Goal: Navigation & Orientation: Find specific page/section

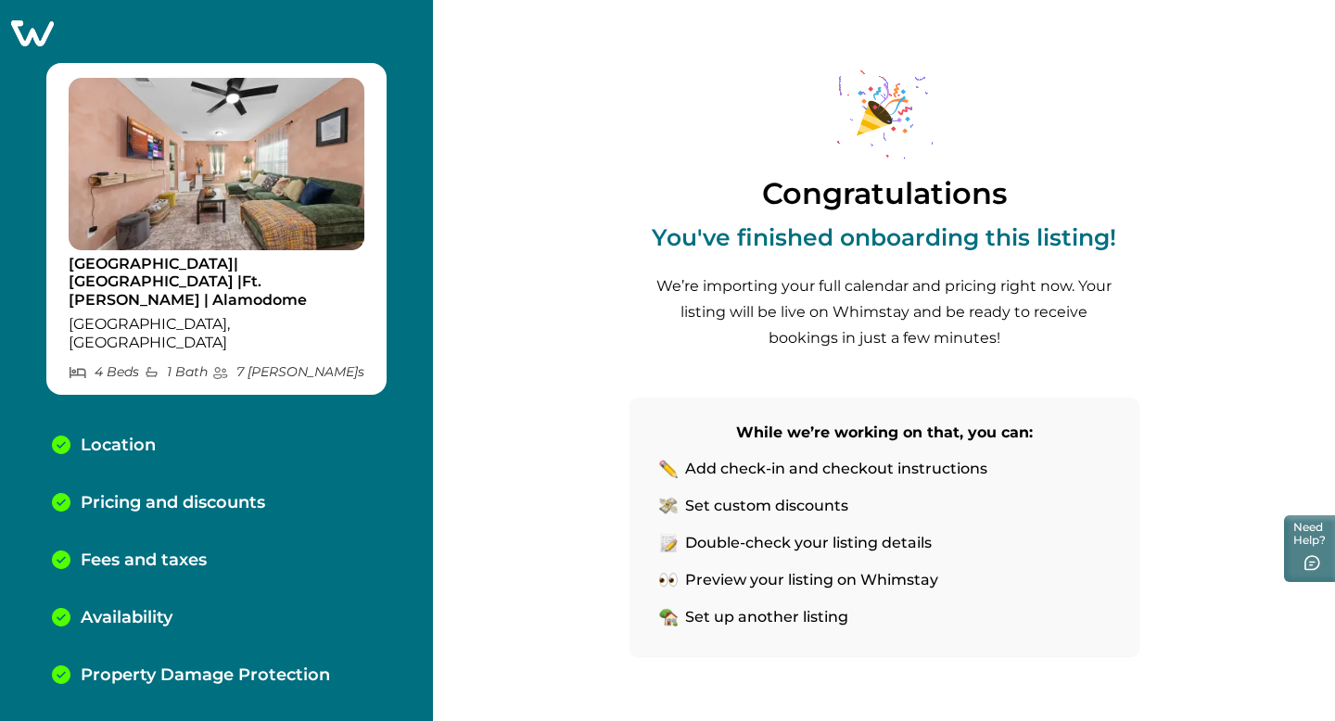
click at [931, 51] on div "Congratulations You've finished onboarding this listing! We’re importing your f…" at bounding box center [884, 430] width 510 height 860
click at [1173, 156] on div "Congratulations You've finished onboarding this listing! We’re importing your f…" at bounding box center [884, 360] width 623 height 721
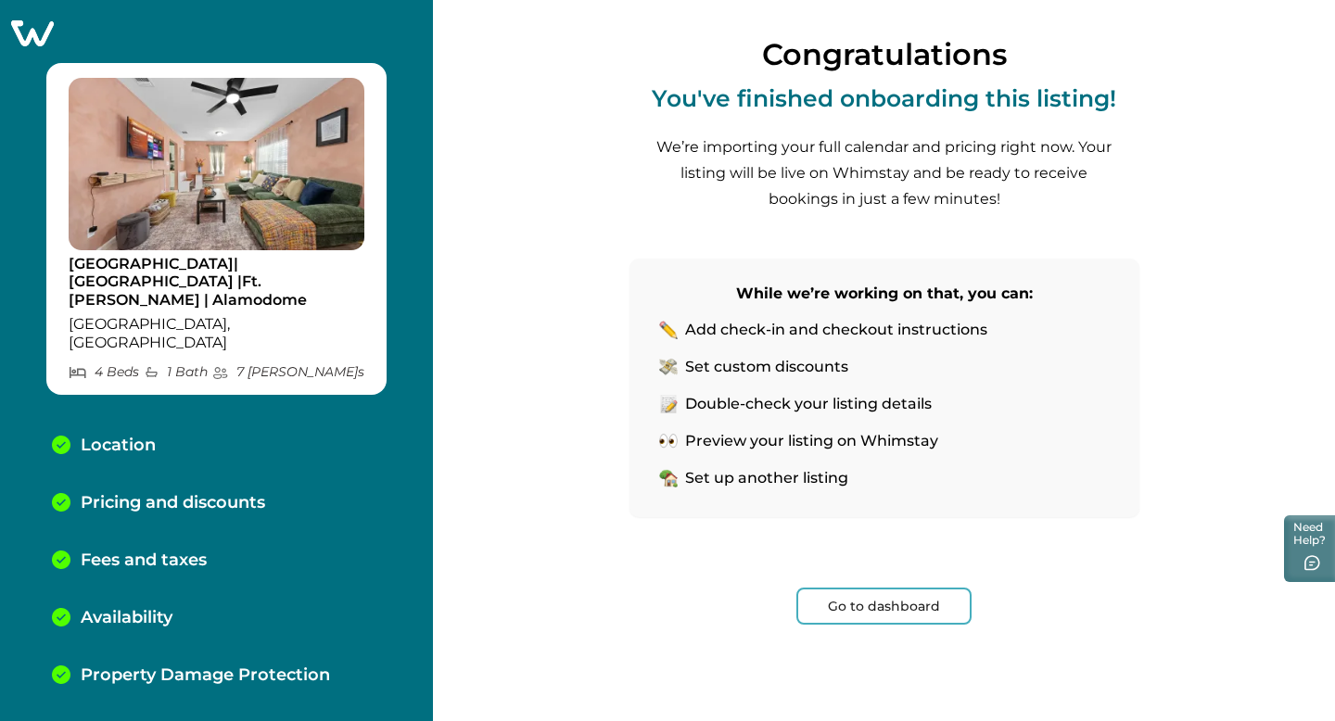
click at [879, 608] on button "Go to dashboard" at bounding box center [883, 606] width 175 height 37
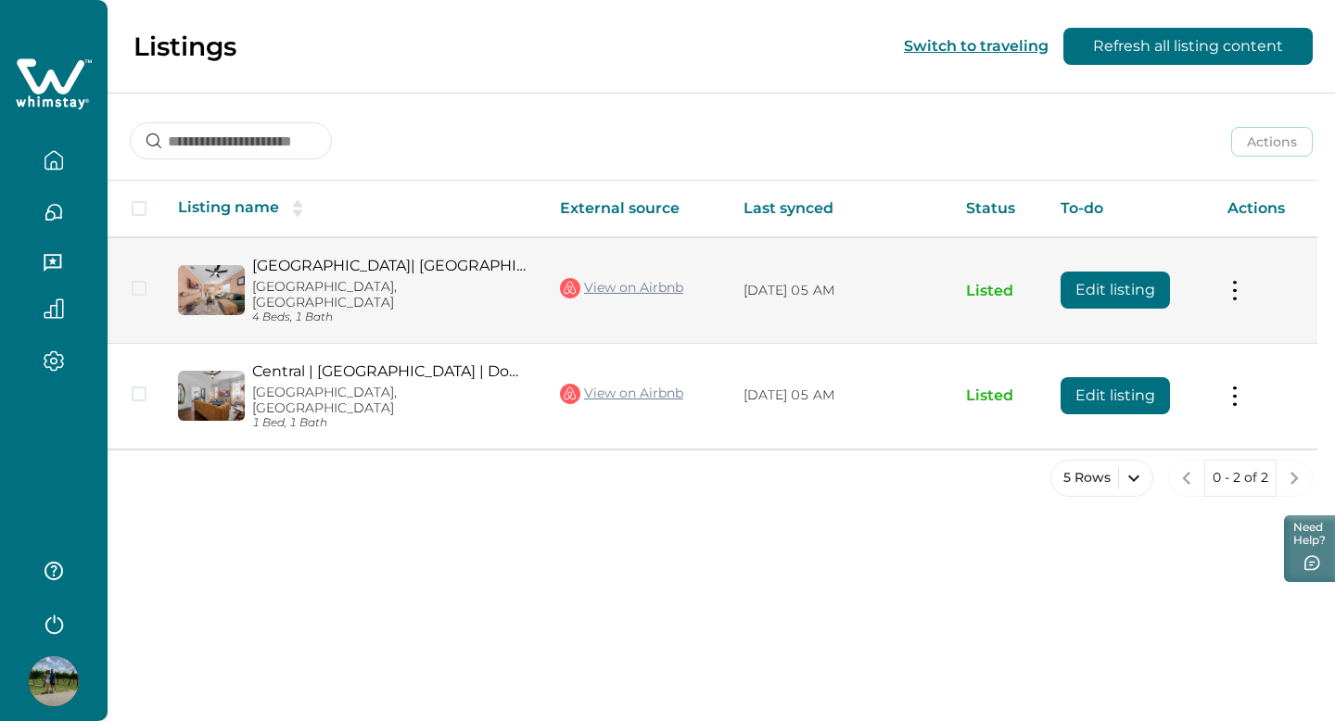
click at [649, 282] on link "View on Airbnb" at bounding box center [621, 288] width 123 height 24
click at [318, 281] on p "San Antonio, TX" at bounding box center [391, 295] width 278 height 32
click at [358, 286] on p "San Antonio, TX" at bounding box center [391, 295] width 278 height 32
click at [1226, 281] on td "Actions View listing on Whimstay Unlist listing View listing details" at bounding box center [1265, 290] width 105 height 106
click at [1238, 283] on button at bounding box center [1234, 290] width 15 height 19
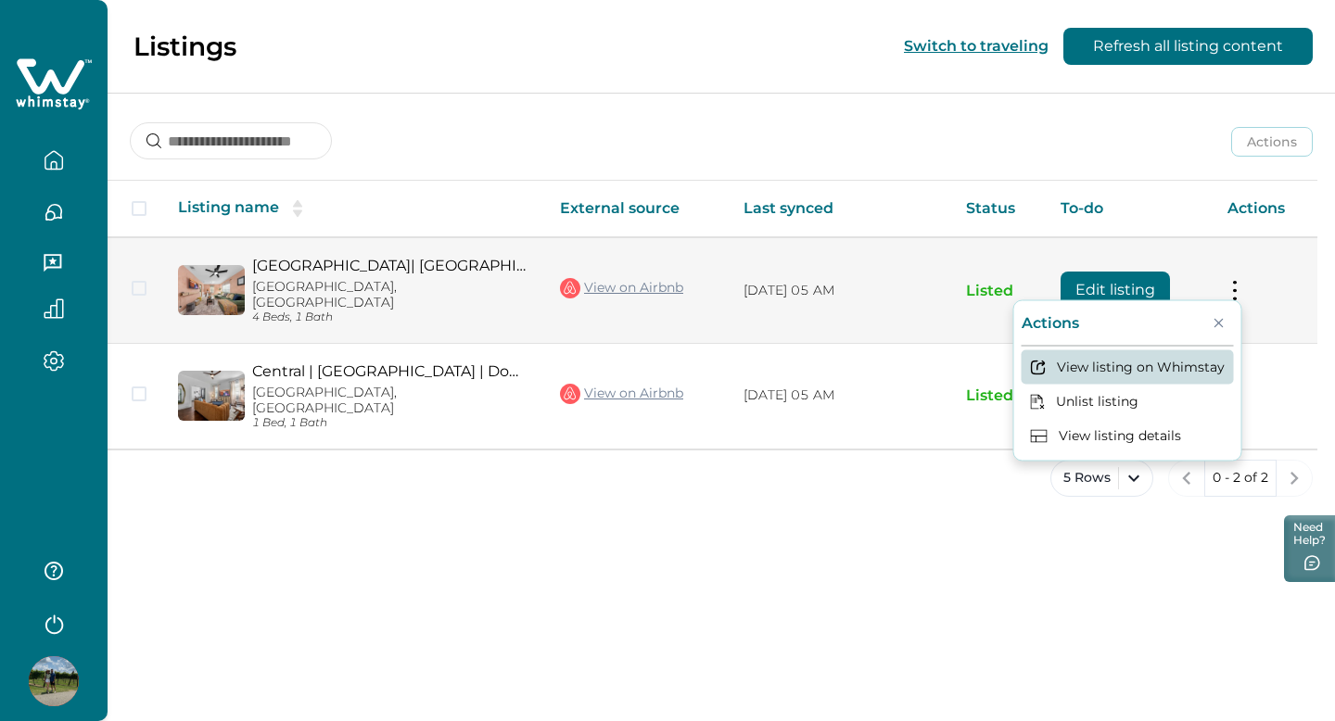
click at [1188, 377] on button "View listing on Whimstay" at bounding box center [1128, 367] width 212 height 34
